Goal: Task Accomplishment & Management: Use online tool/utility

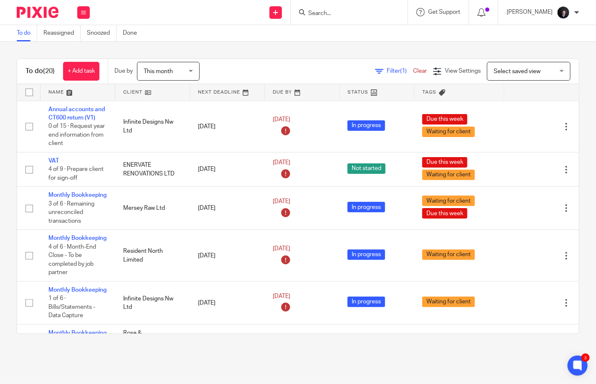
click at [336, 13] on input "Search" at bounding box center [344, 14] width 75 height 8
type input "virtu"
click at [348, 27] on link at bounding box center [376, 35] width 140 height 19
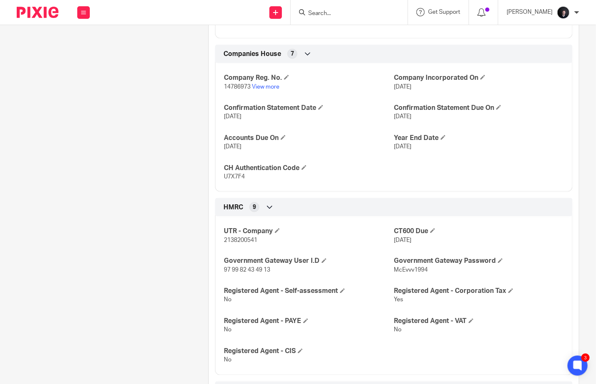
scroll to position [460, 0]
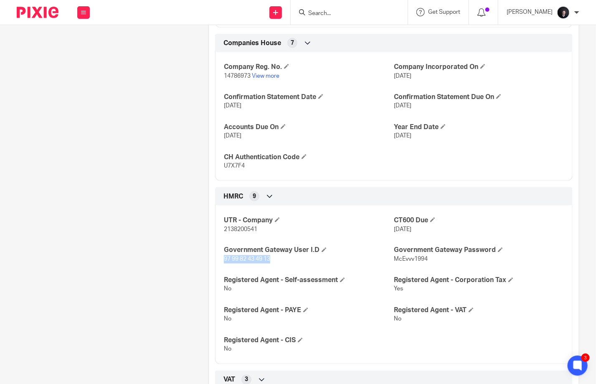
drag, startPoint x: 268, startPoint y: 266, endPoint x: 222, endPoint y: 266, distance: 46.0
click at [224, 262] on span "97 99 82 43 49 13" at bounding box center [247, 260] width 46 height 6
copy span "97 99 82 43 49 13"
drag, startPoint x: 426, startPoint y: 266, endPoint x: 391, endPoint y: 264, distance: 35.1
click at [394, 264] on p "McEvvv1994" at bounding box center [479, 259] width 170 height 8
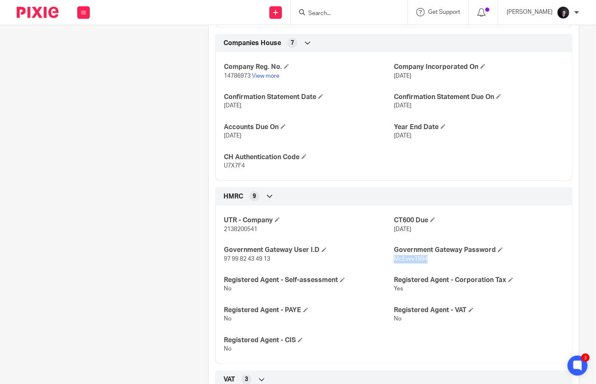
copy span "McEvvv1994"
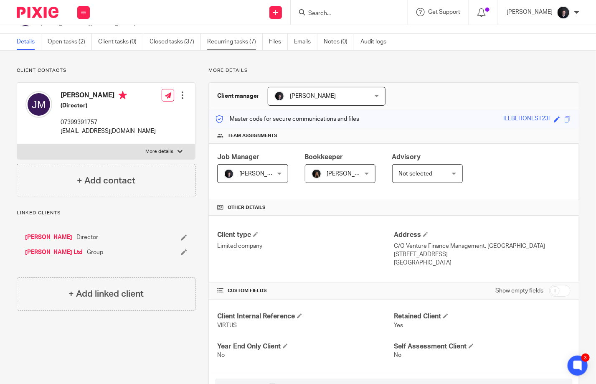
scroll to position [0, 0]
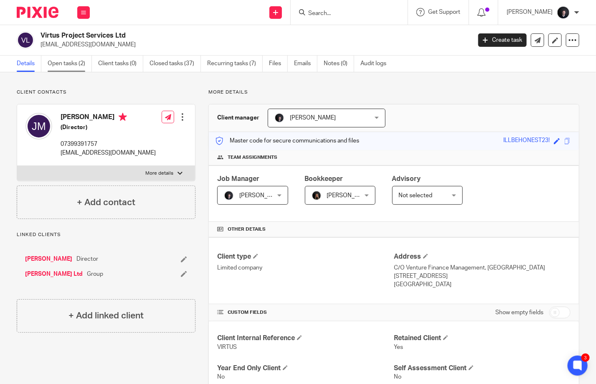
click at [57, 58] on link "Open tasks (2)" at bounding box center [70, 64] width 44 height 16
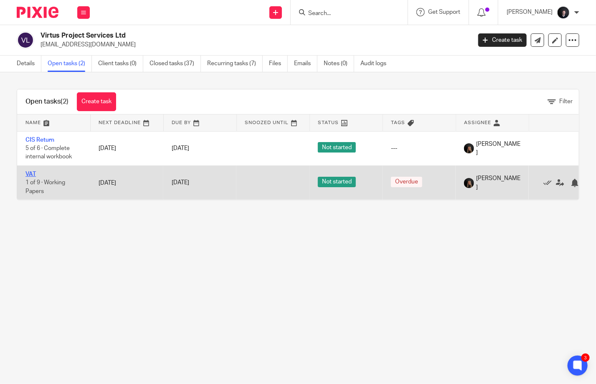
click at [28, 173] on link "VAT" at bounding box center [30, 174] width 10 height 6
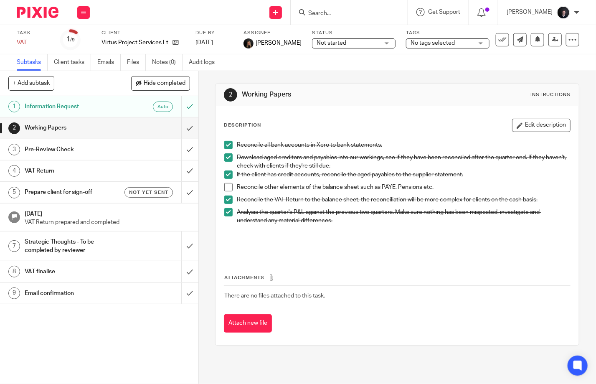
click at [52, 132] on h1 "Working Papers" at bounding box center [74, 128] width 99 height 13
click at [52, 152] on h1 "Pre-Review Check" at bounding box center [74, 149] width 99 height 13
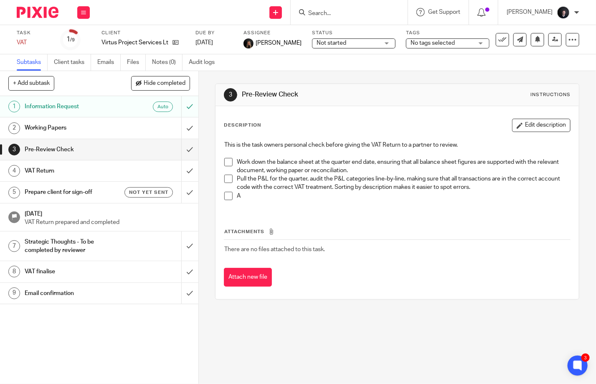
click at [420, 42] on span "No tags selected" at bounding box center [433, 43] width 44 height 6
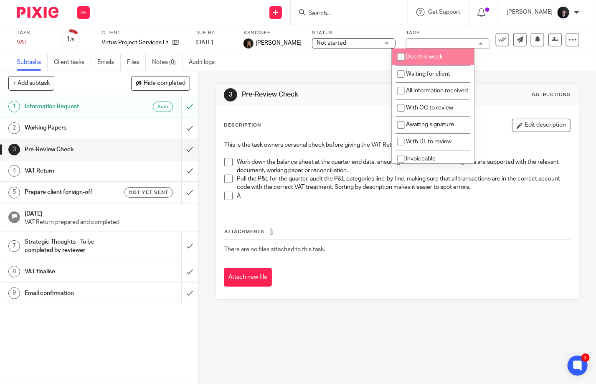
click at [420, 54] on span "Due this week" at bounding box center [424, 57] width 37 height 6
checkbox input "true"
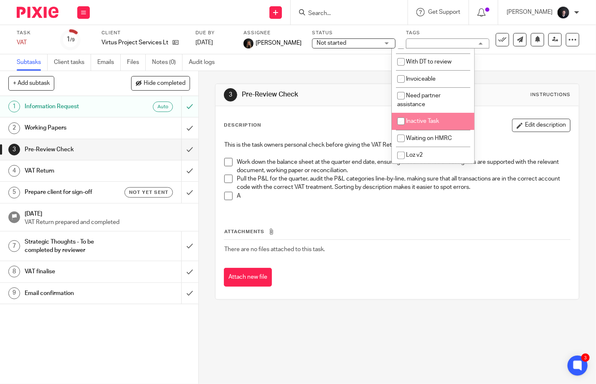
scroll to position [90, 0]
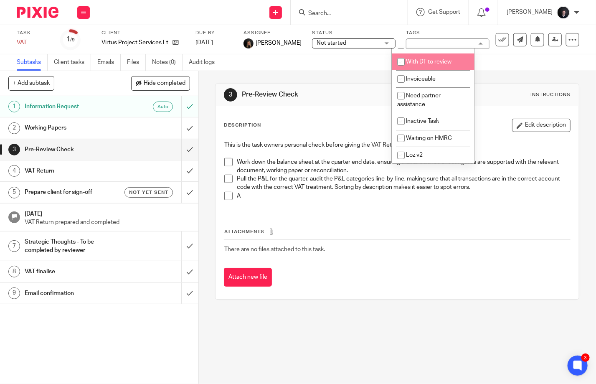
click at [326, 44] on span "Not started" at bounding box center [332, 43] width 30 height 6
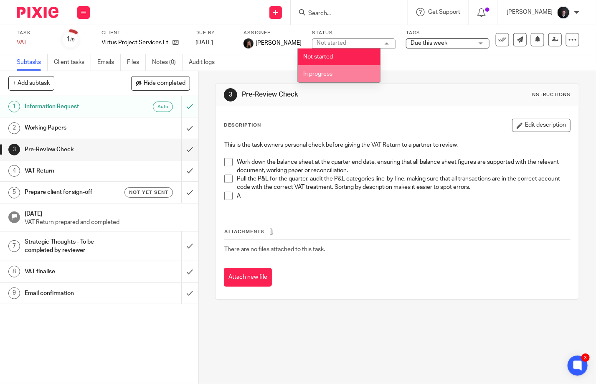
click at [329, 76] on span "In progress" at bounding box center [317, 74] width 29 height 6
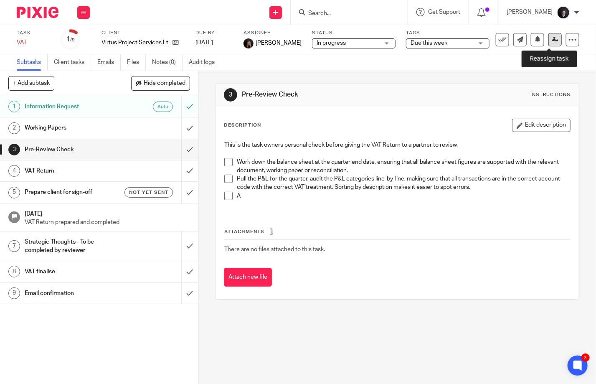
click at [552, 42] on icon at bounding box center [555, 39] width 6 height 6
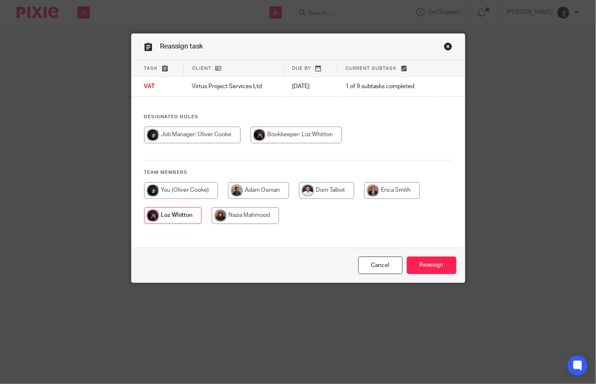
click at [444, 48] on link "Close this dialog window" at bounding box center [448, 47] width 8 height 11
